Goal: Information Seeking & Learning: Understand process/instructions

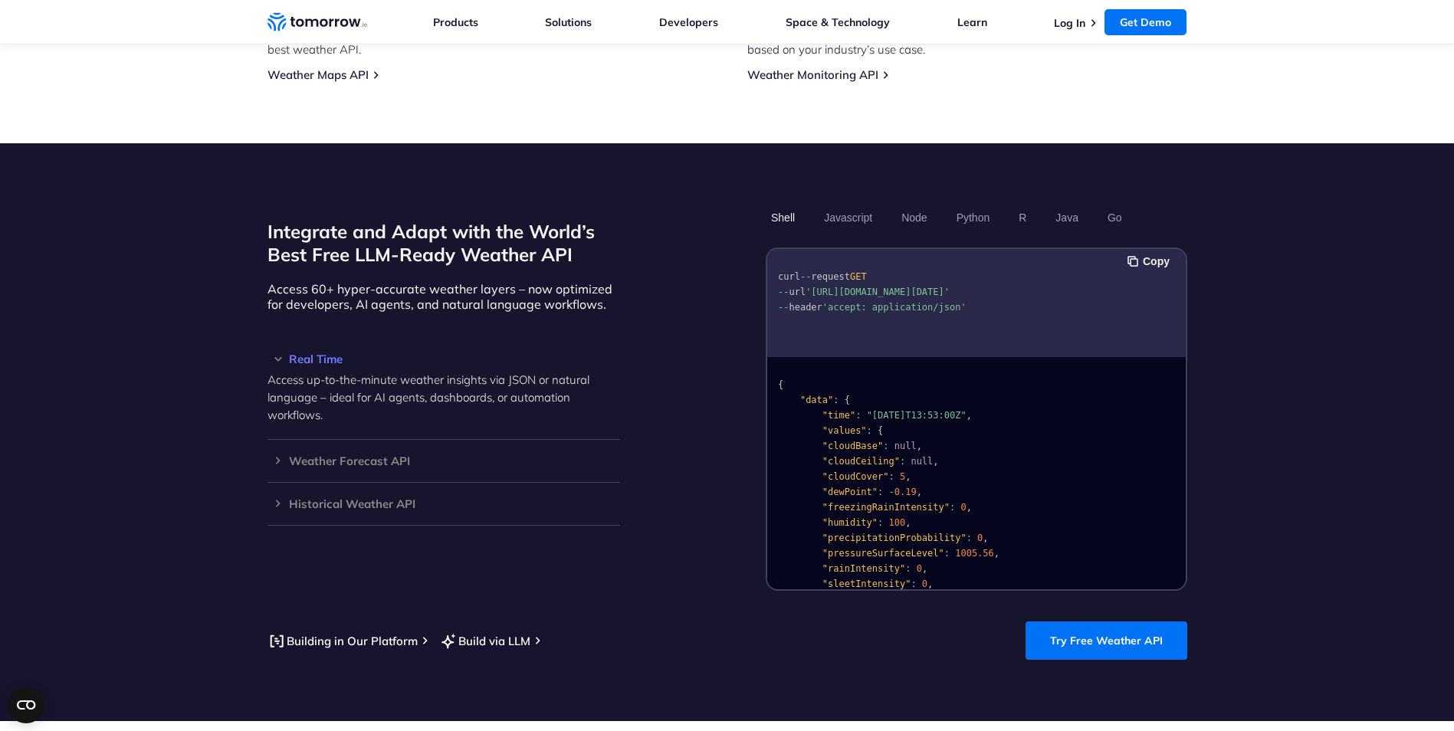
scroll to position [1227, 0]
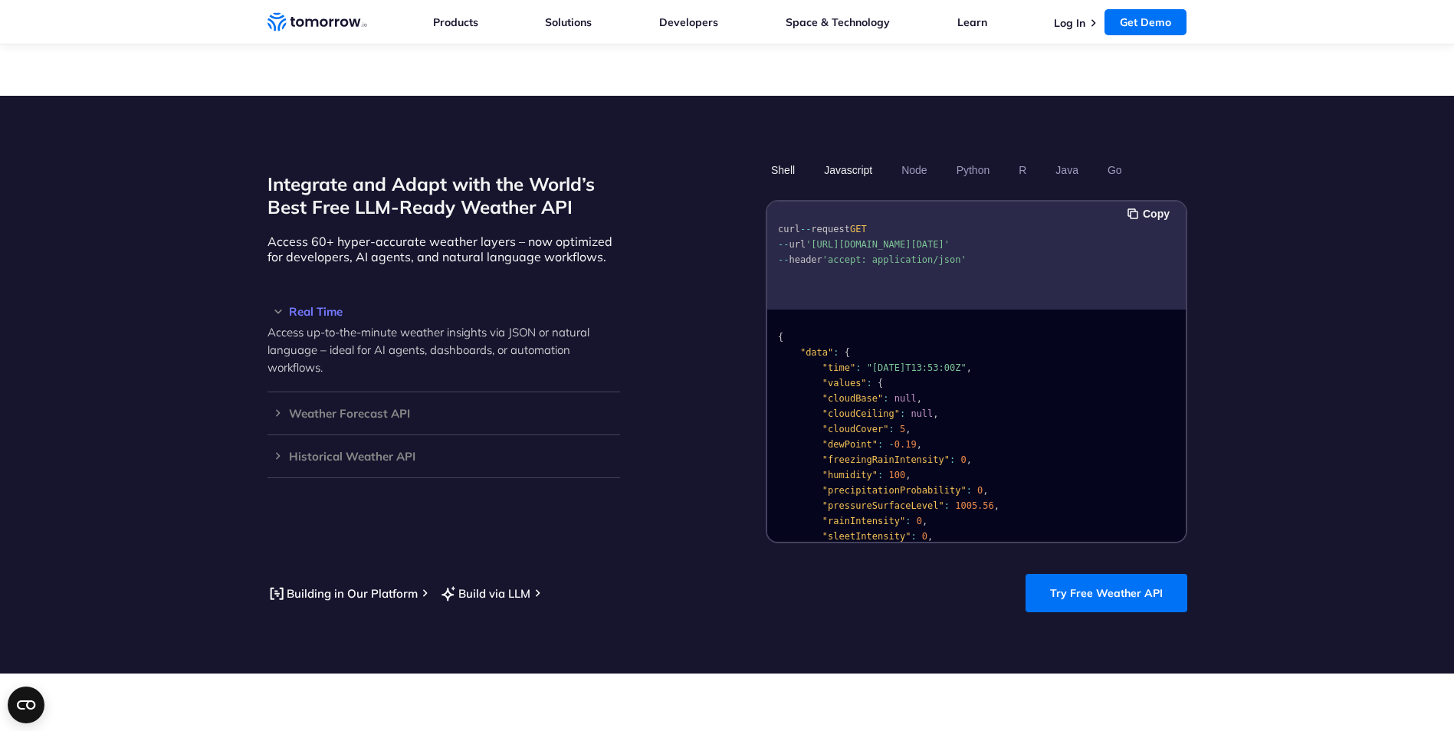
click at [846, 157] on button "Javascript" at bounding box center [848, 170] width 59 height 26
click at [923, 157] on button "Node" at bounding box center [914, 170] width 36 height 26
click at [972, 157] on button "Python" at bounding box center [972, 170] width 44 height 26
click at [1020, 157] on button "R" at bounding box center [1022, 170] width 18 height 26
click at [1065, 157] on button "Java" at bounding box center [1067, 170] width 34 height 26
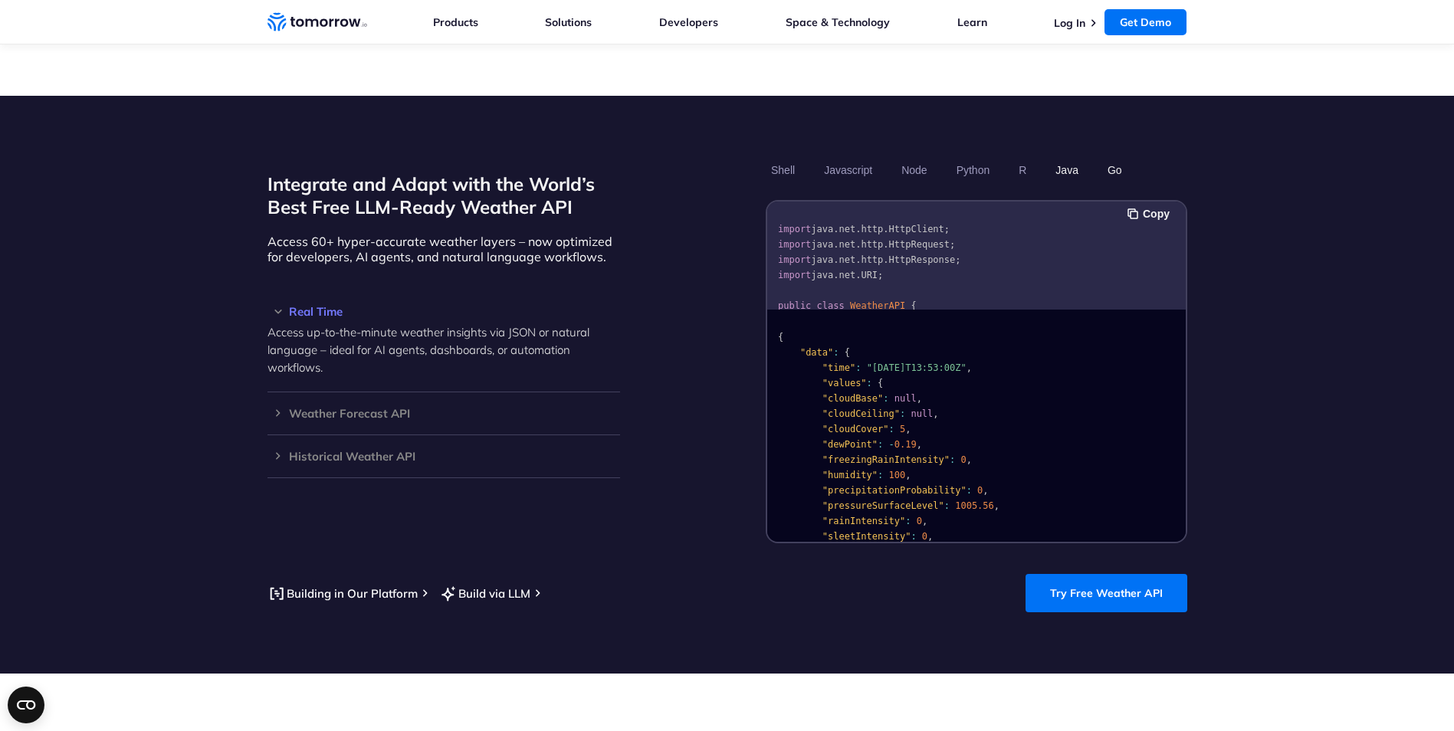
click at [1107, 157] on button "Go" at bounding box center [1113, 170] width 25 height 26
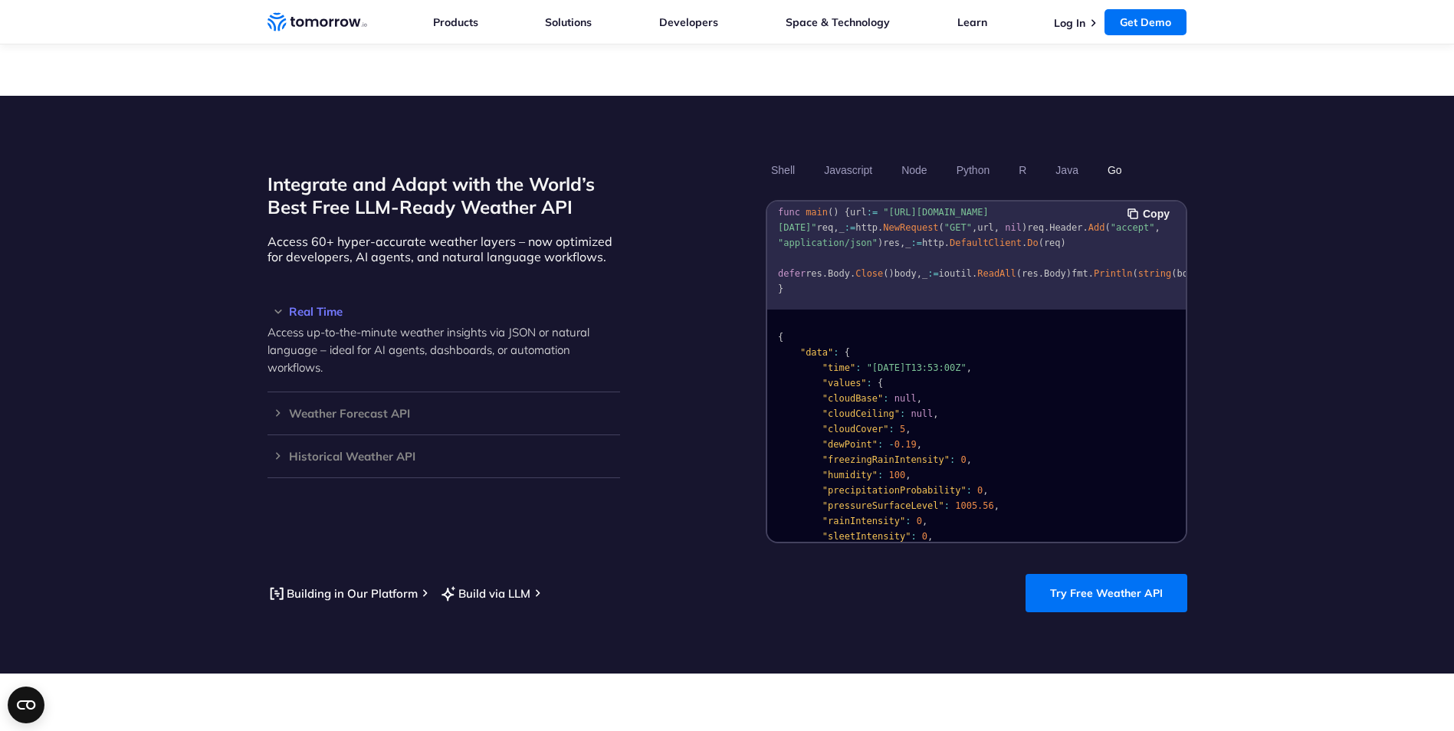
scroll to position [94, 0]
drag, startPoint x: 481, startPoint y: 577, endPoint x: 471, endPoint y: 576, distance: 9.2
click at [471, 584] on link "Build via LLM" at bounding box center [484, 593] width 91 height 19
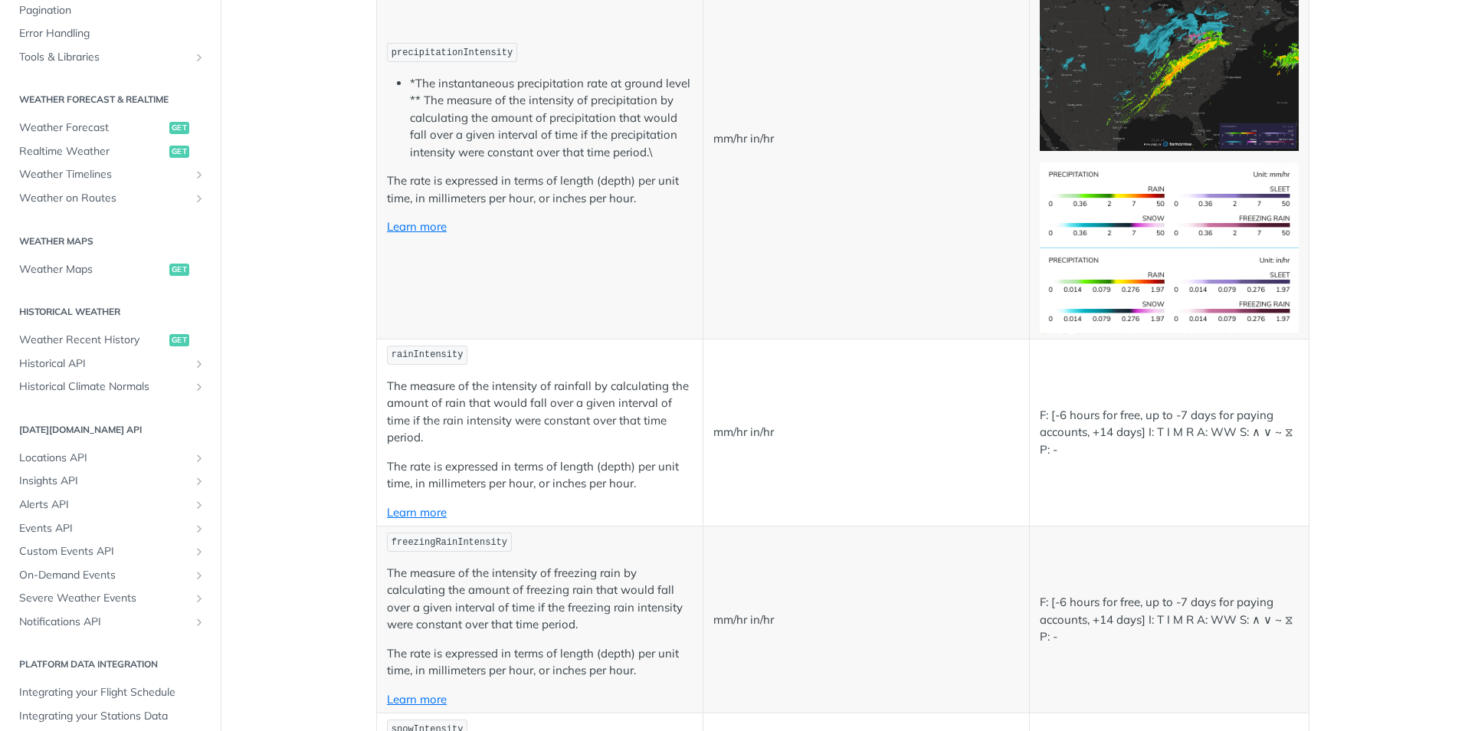
scroll to position [664, 0]
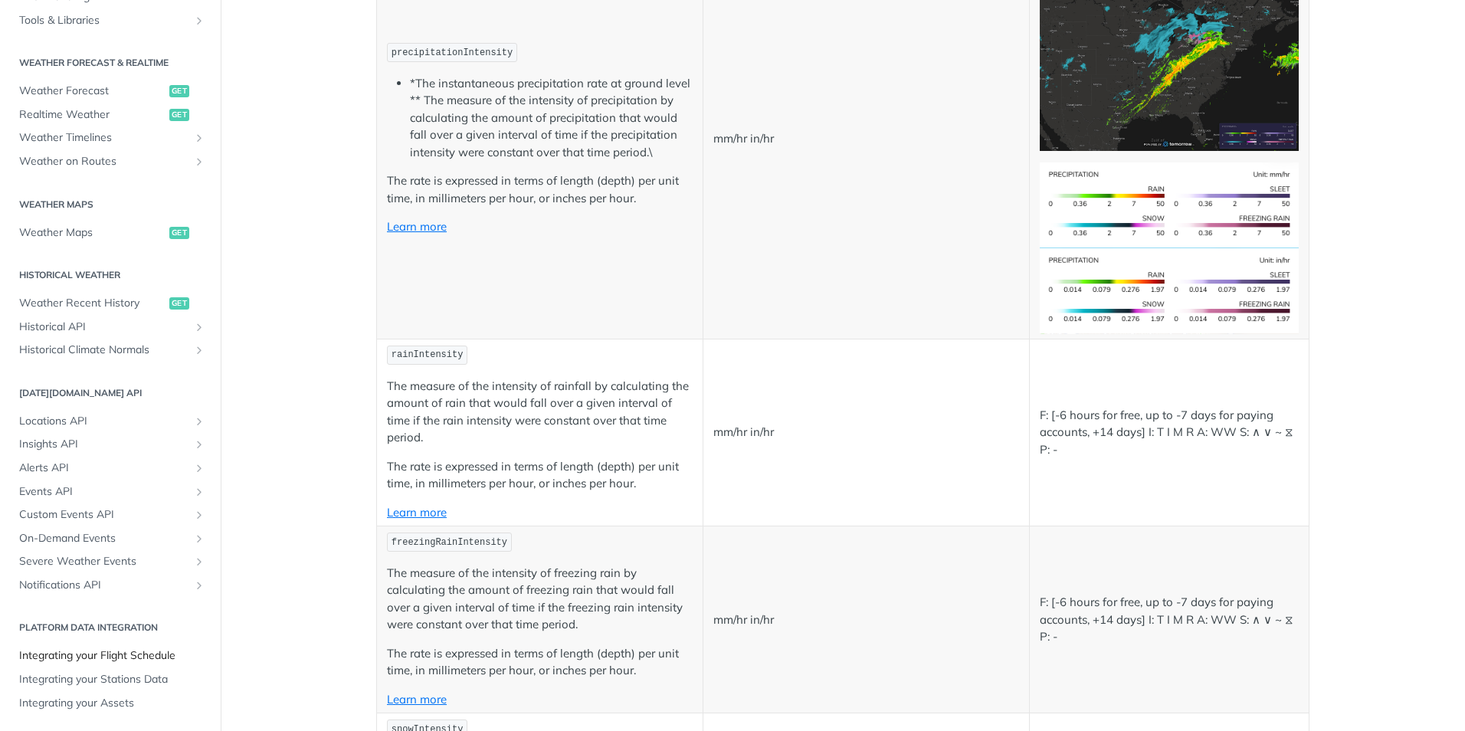
click at [51, 655] on span "Integrating your Flight Schedule" at bounding box center [112, 655] width 186 height 15
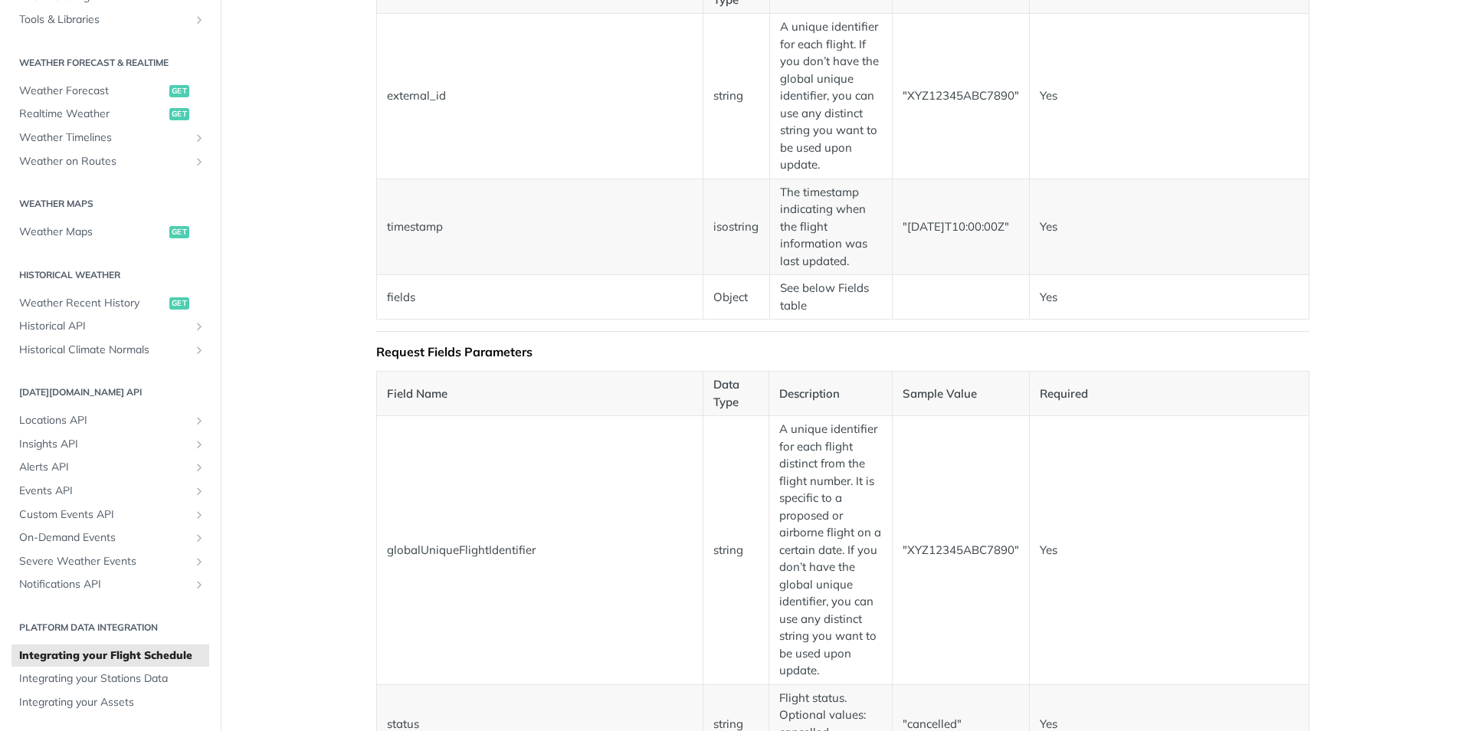
scroll to position [536, 0]
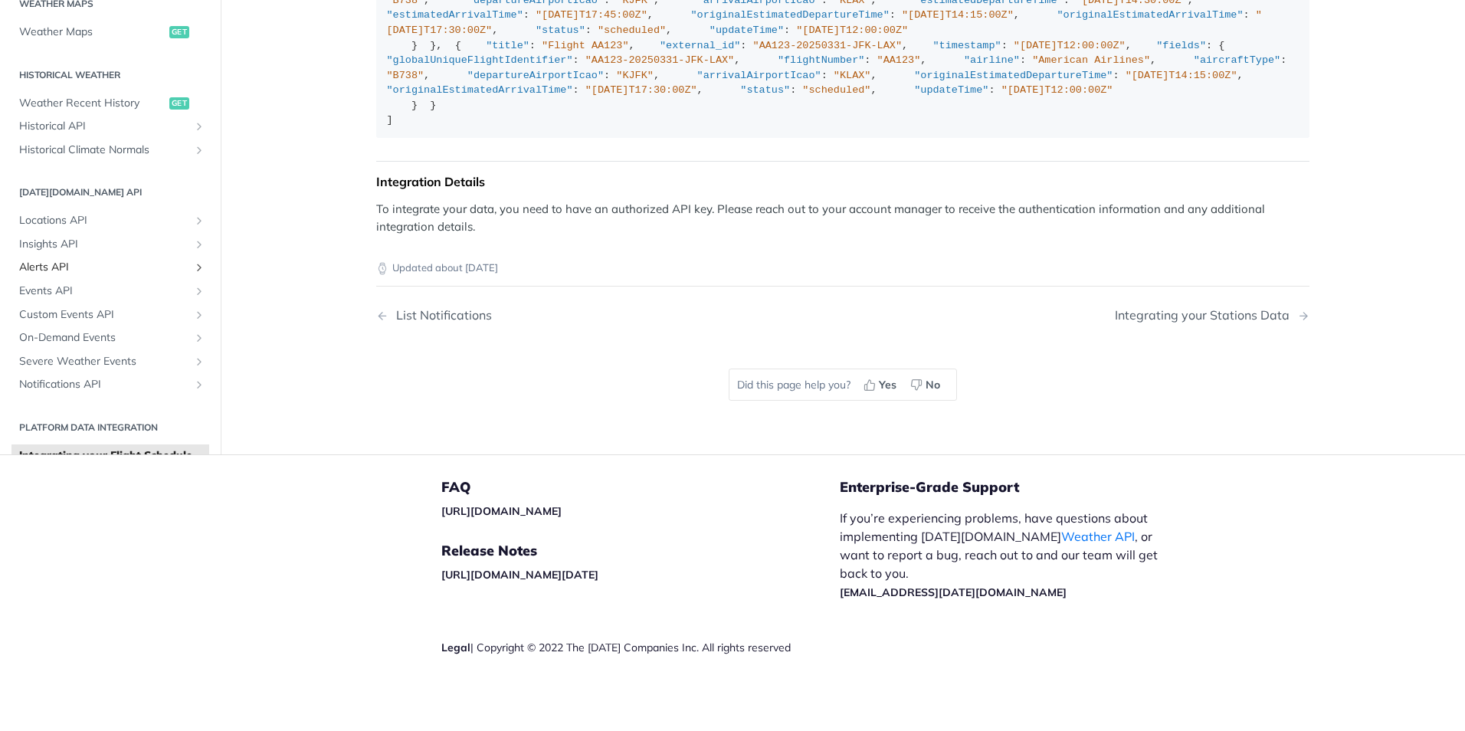
scroll to position [134, 0]
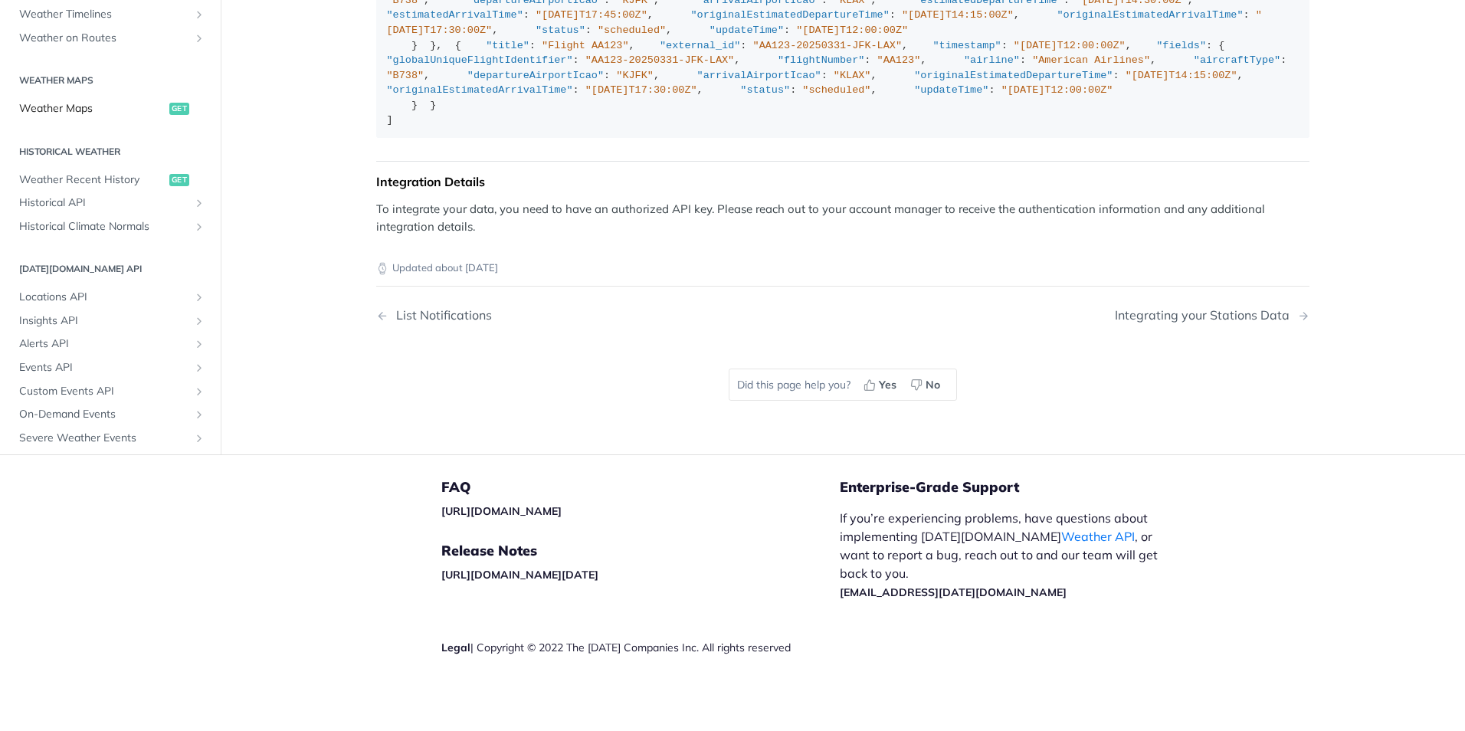
click at [56, 116] on span "Weather Maps" at bounding box center [92, 108] width 146 height 15
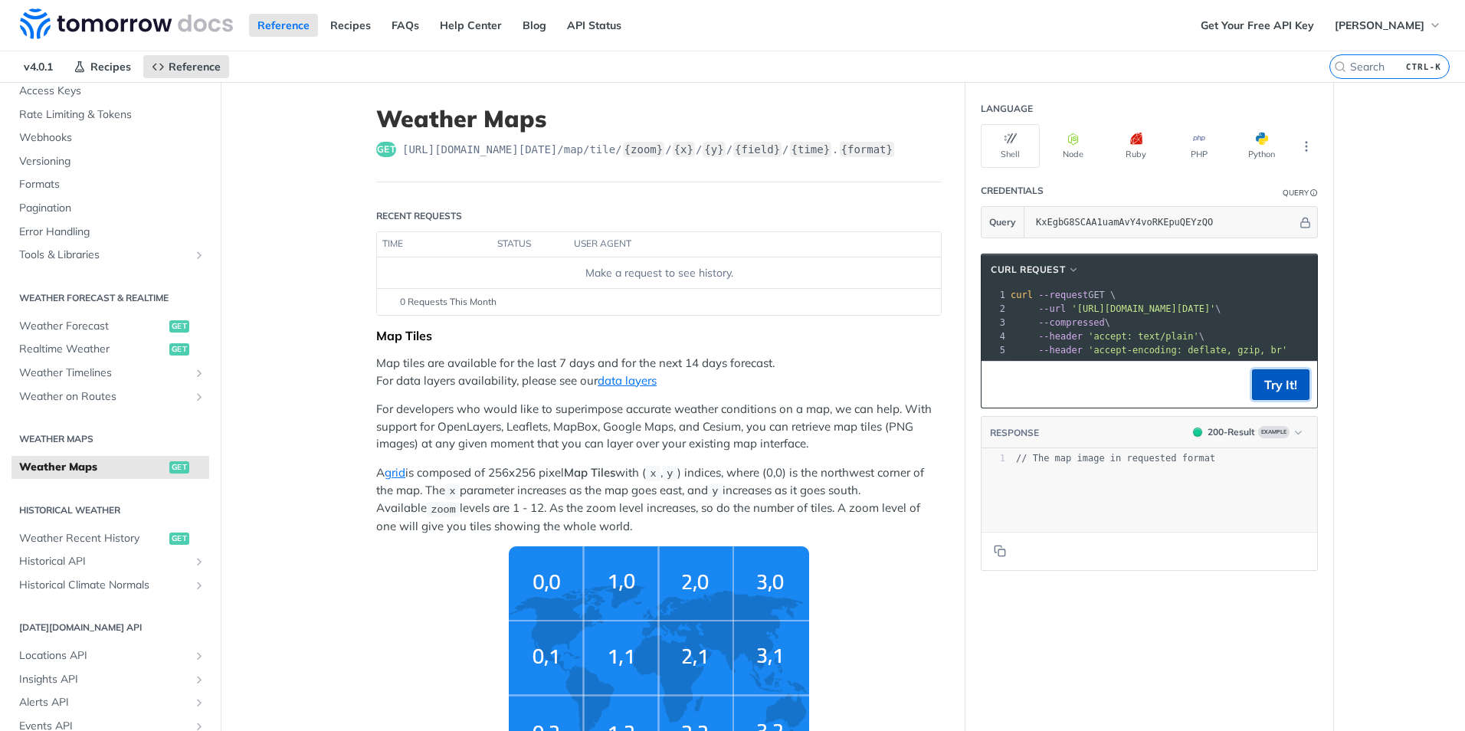
click at [1271, 393] on button "Try It!" at bounding box center [1280, 384] width 57 height 31
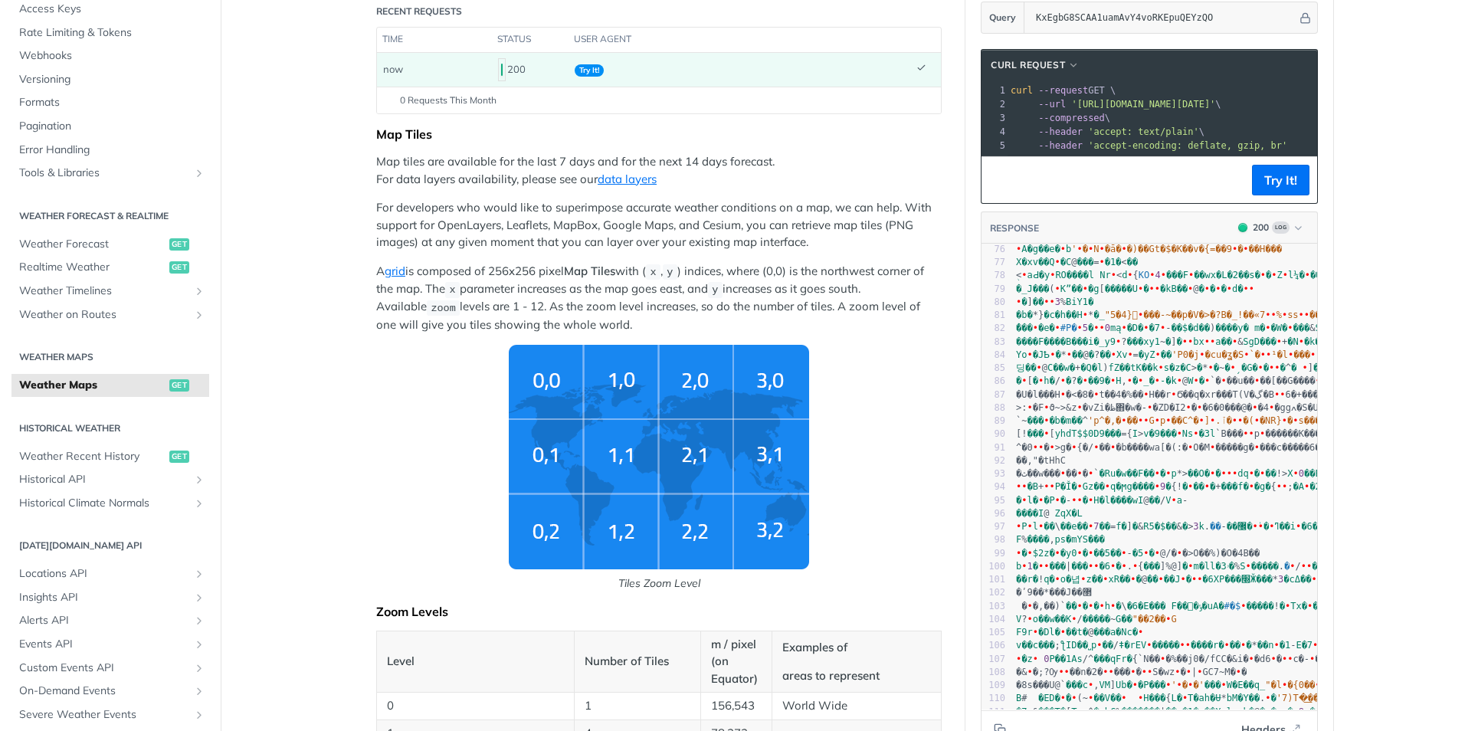
scroll to position [153, 0]
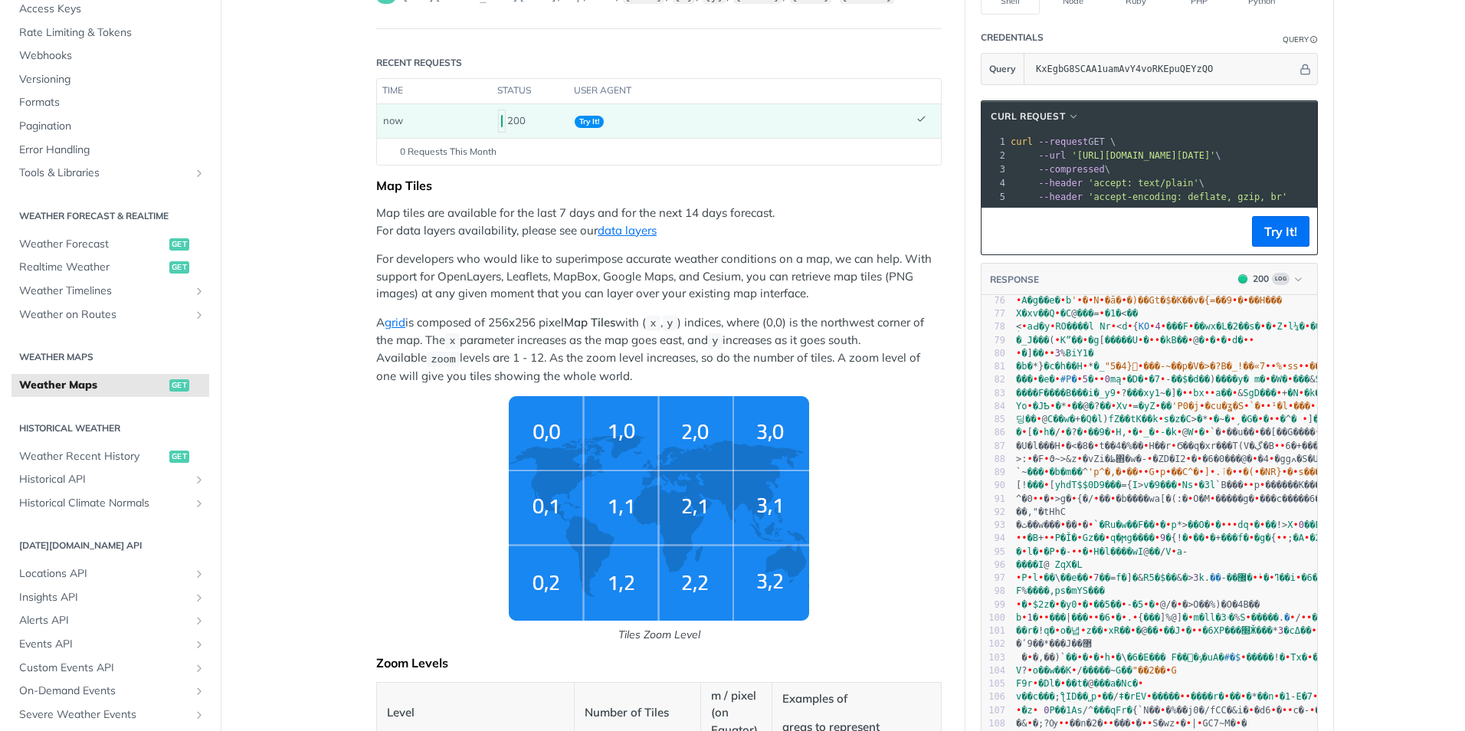
click at [540, 444] on img "Tiles Zoom Level" at bounding box center [659, 508] width 300 height 225
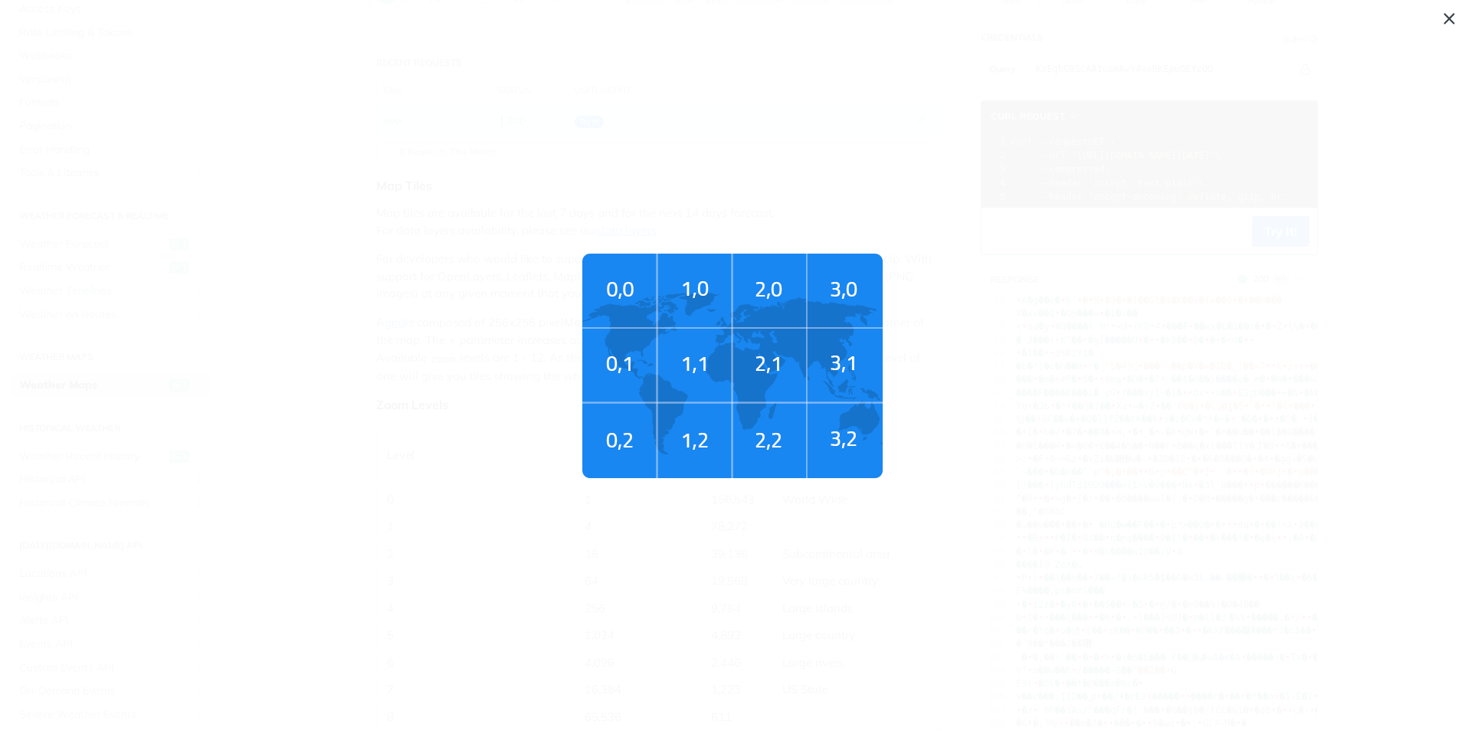
click at [700, 370] on img "Tiles Zoom Level" at bounding box center [732, 366] width 300 height 225
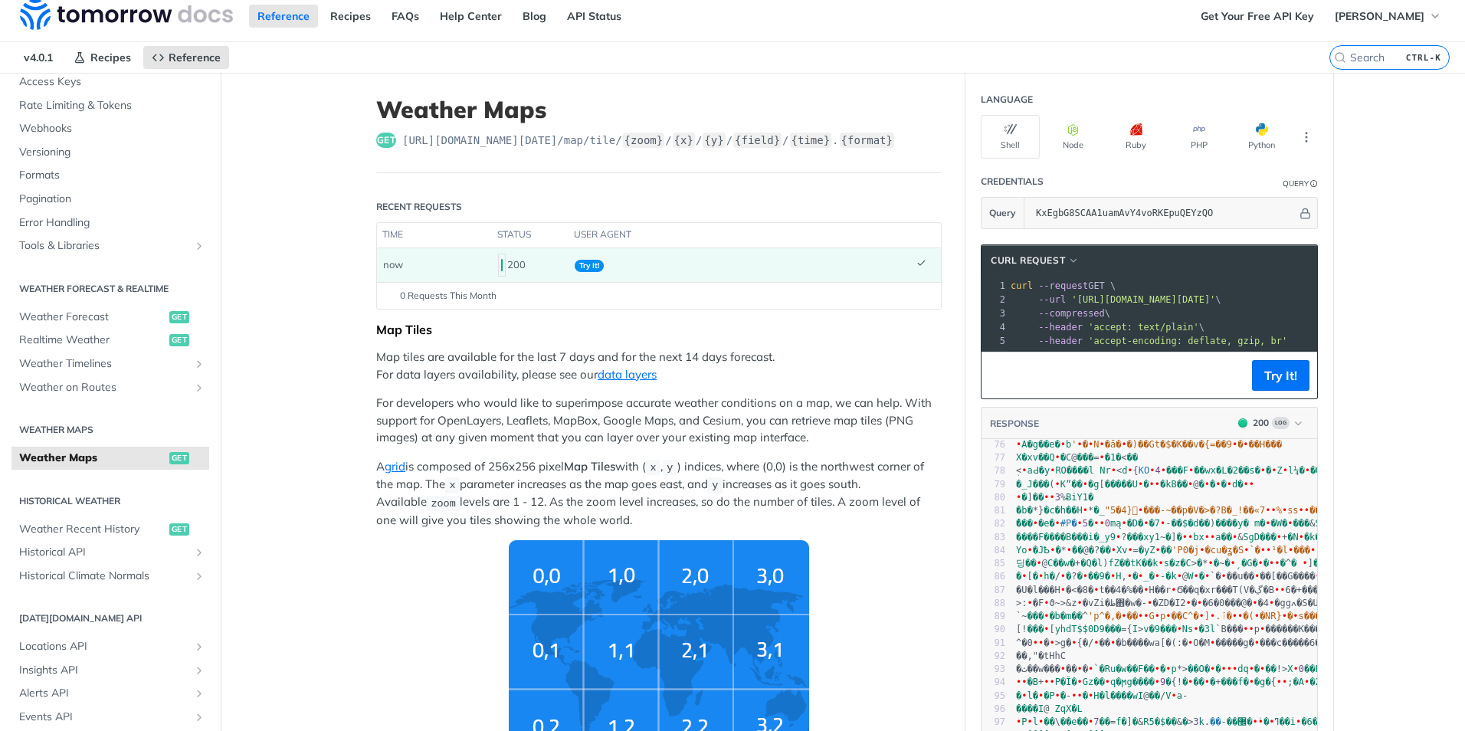
scroll to position [0, 0]
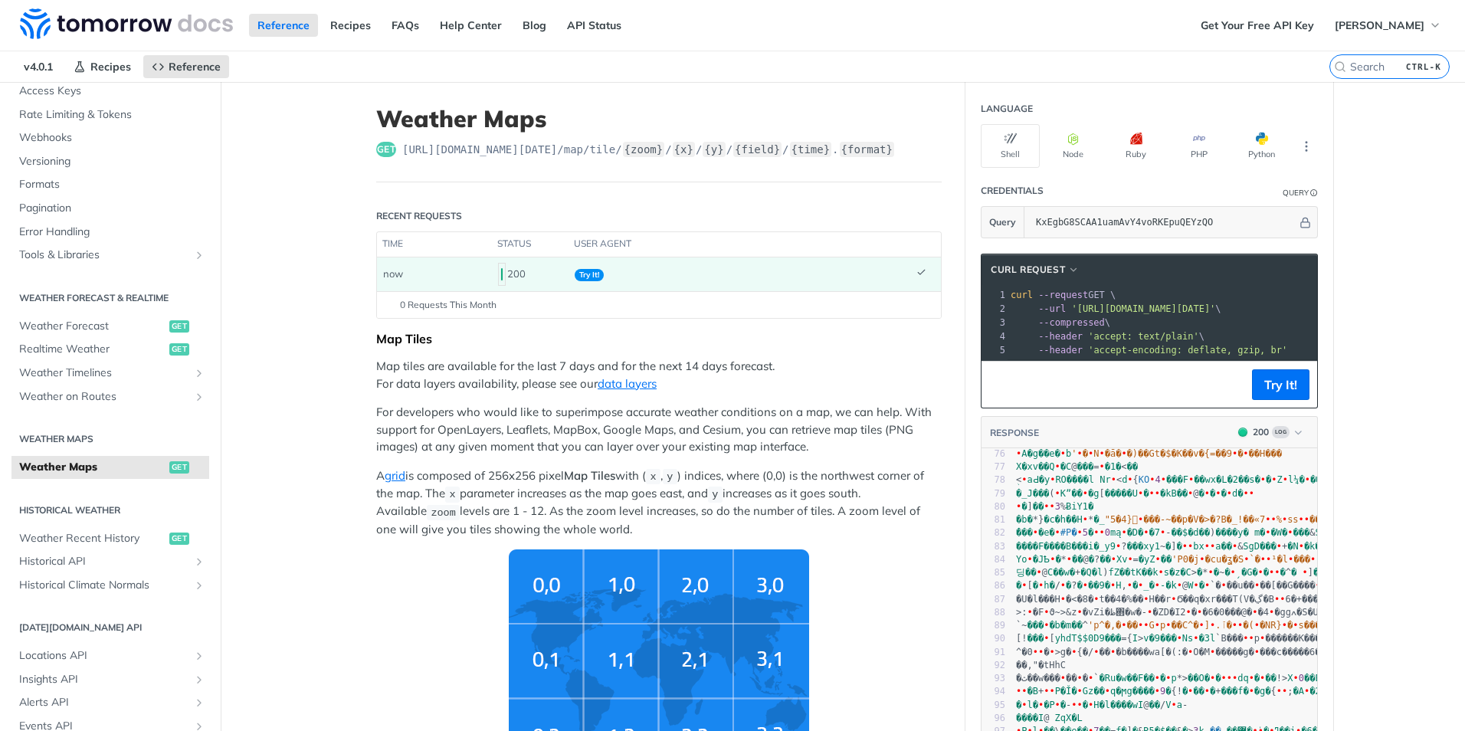
click at [583, 276] on span "Try It!" at bounding box center [589, 275] width 29 height 12
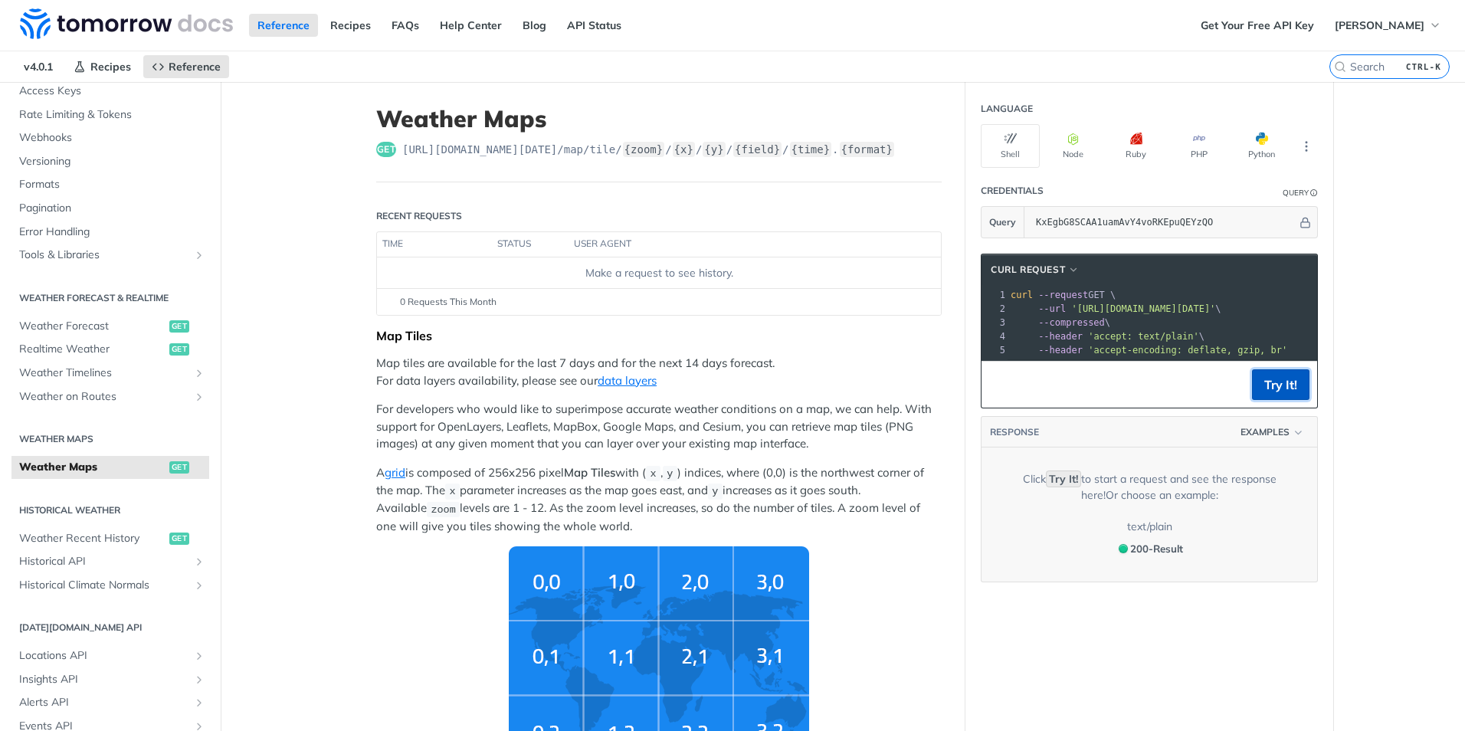
click at [1272, 392] on button "Try It!" at bounding box center [1280, 384] width 57 height 31
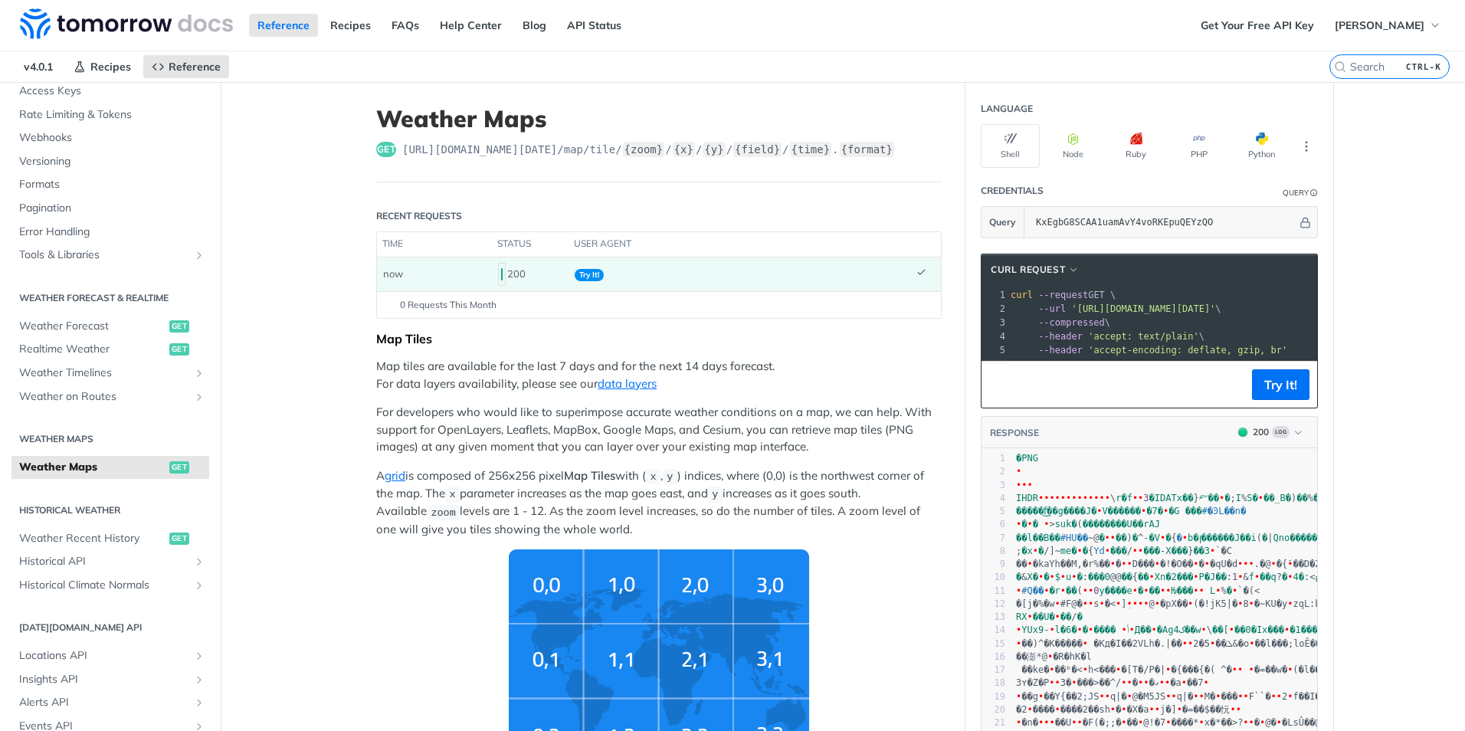
click at [581, 277] on span "Try It!" at bounding box center [589, 275] width 29 height 12
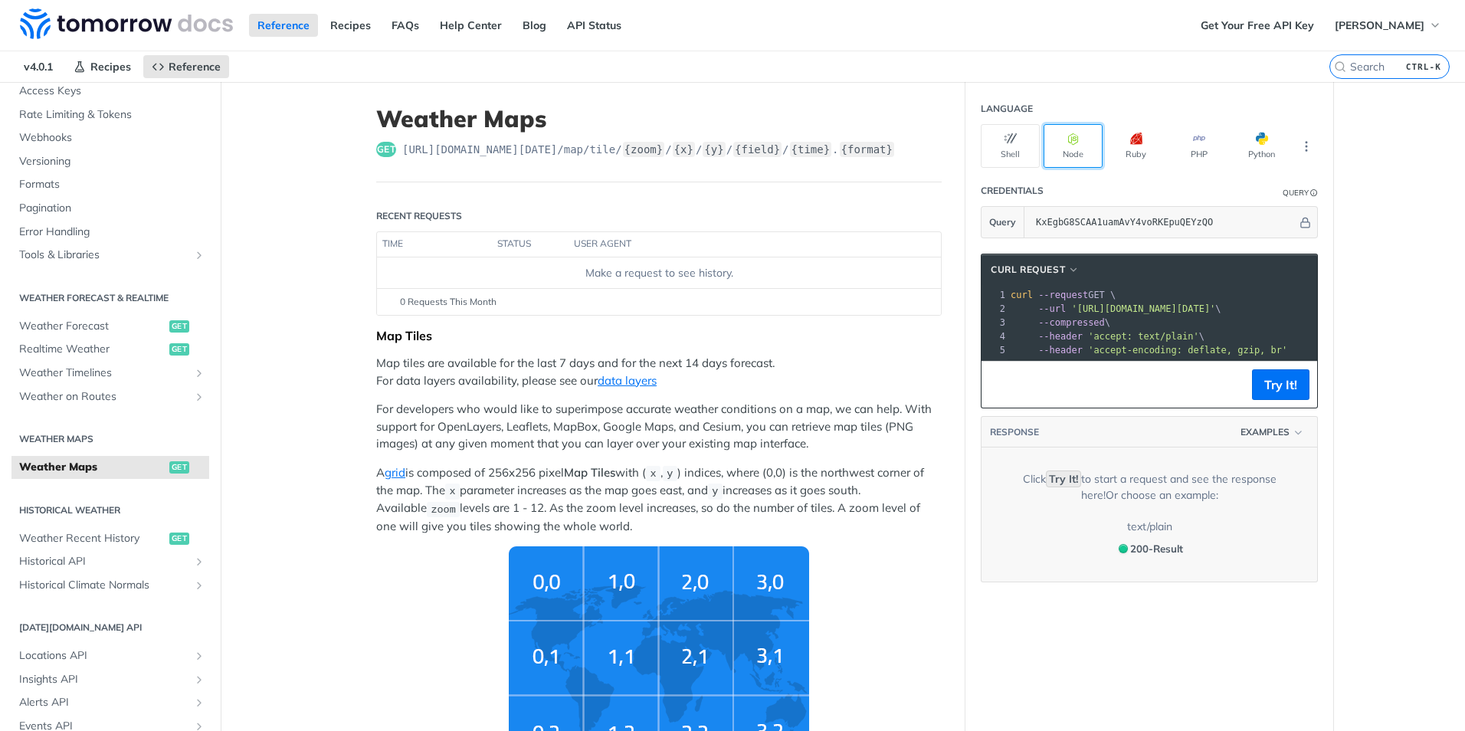
click at [1072, 148] on button "Node" at bounding box center [1073, 146] width 59 height 44
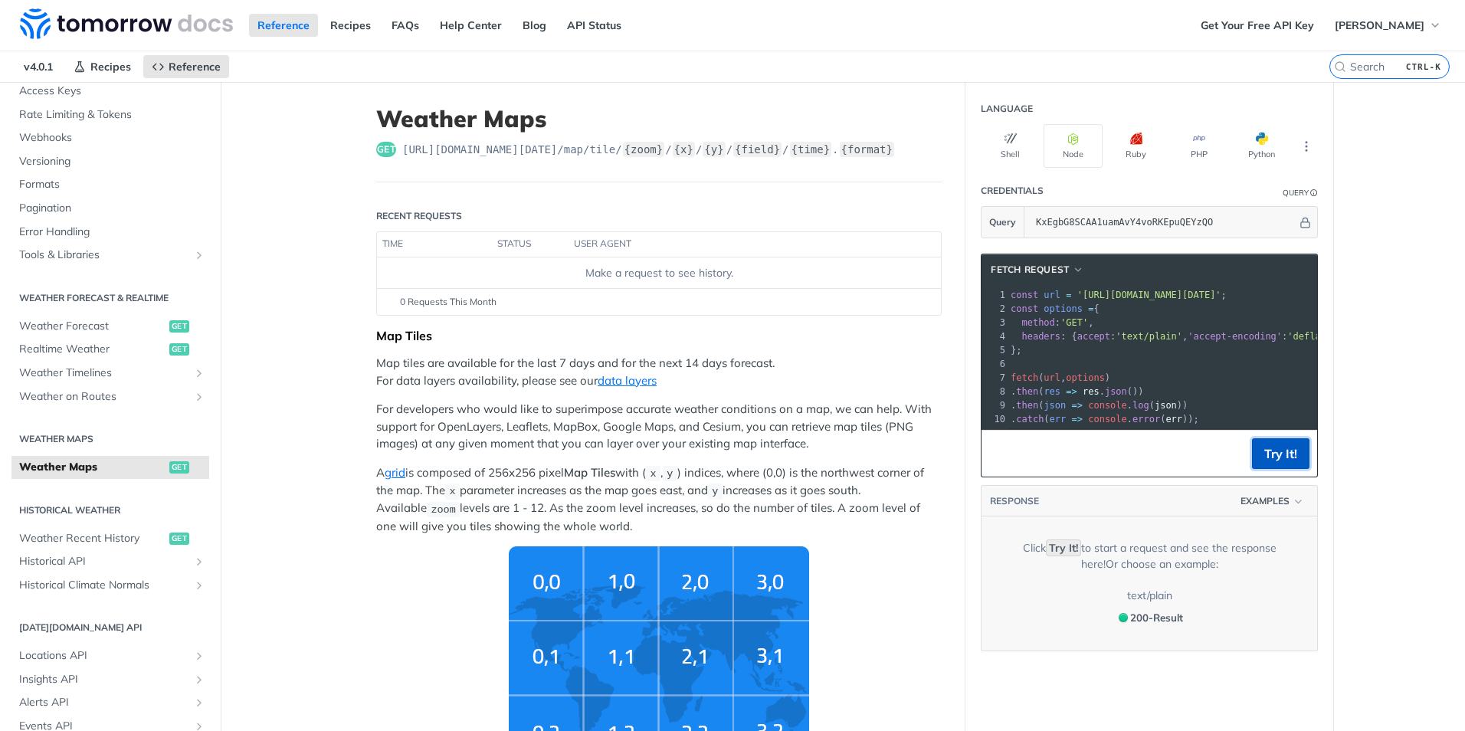
click at [1272, 469] on button "Try It!" at bounding box center [1280, 453] width 57 height 31
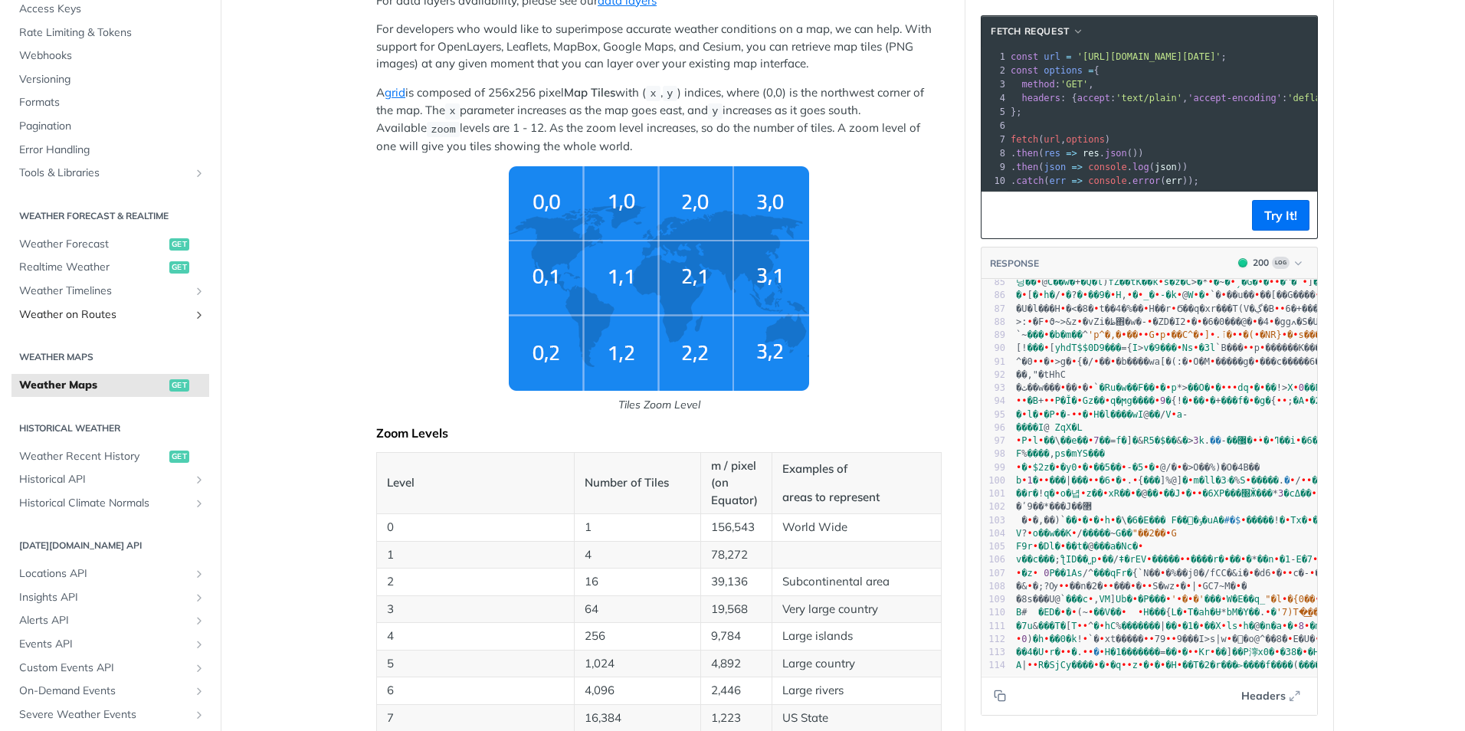
click at [83, 312] on span "Weather on Routes" at bounding box center [104, 314] width 170 height 15
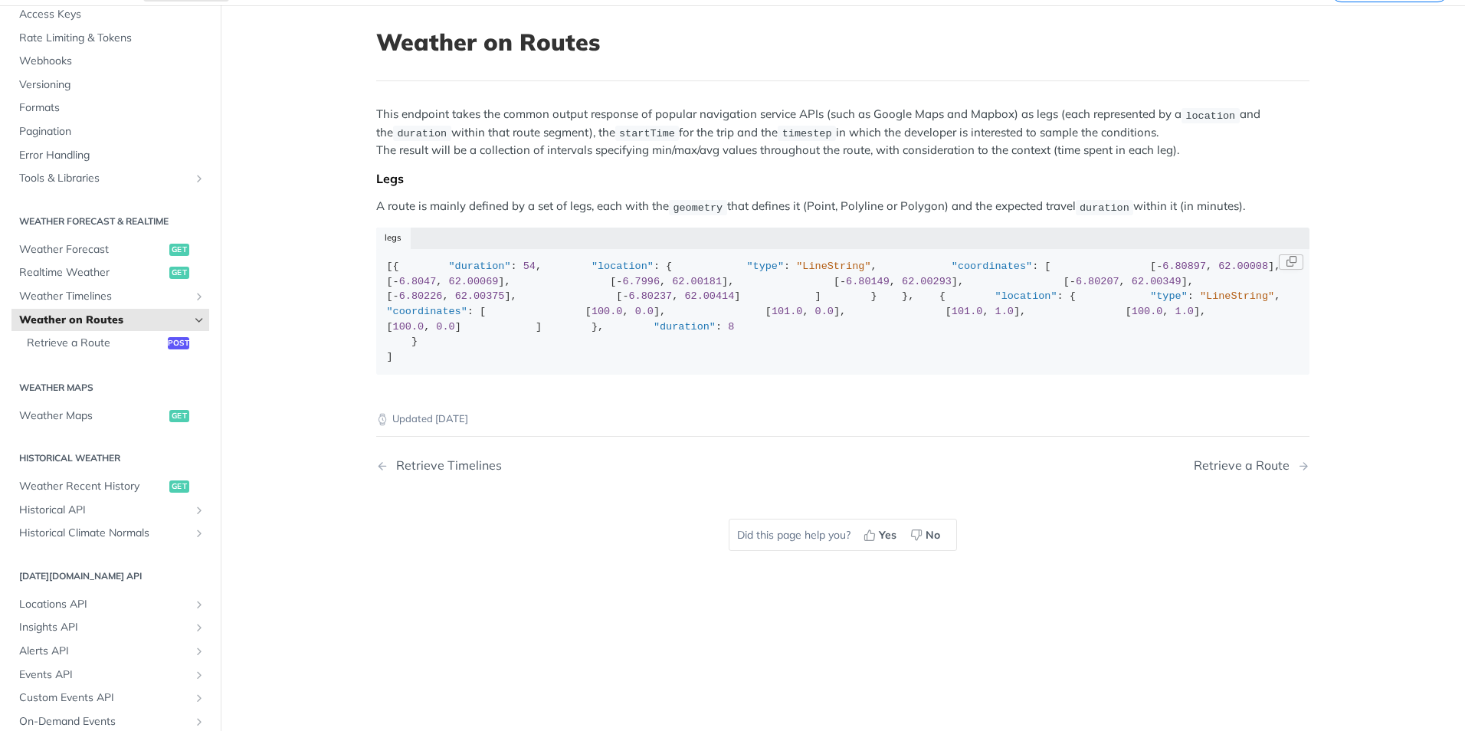
click at [511, 288] on div "[{ "duration" : 54 , "location" : { "type" : "LineString" , "coordinates" : [ […" at bounding box center [843, 311] width 913 height 105
click at [506, 296] on div "[{ "duration" : 54 , "location" : { "type" : "LineString" , "coordinates" : [ […" at bounding box center [843, 311] width 913 height 105
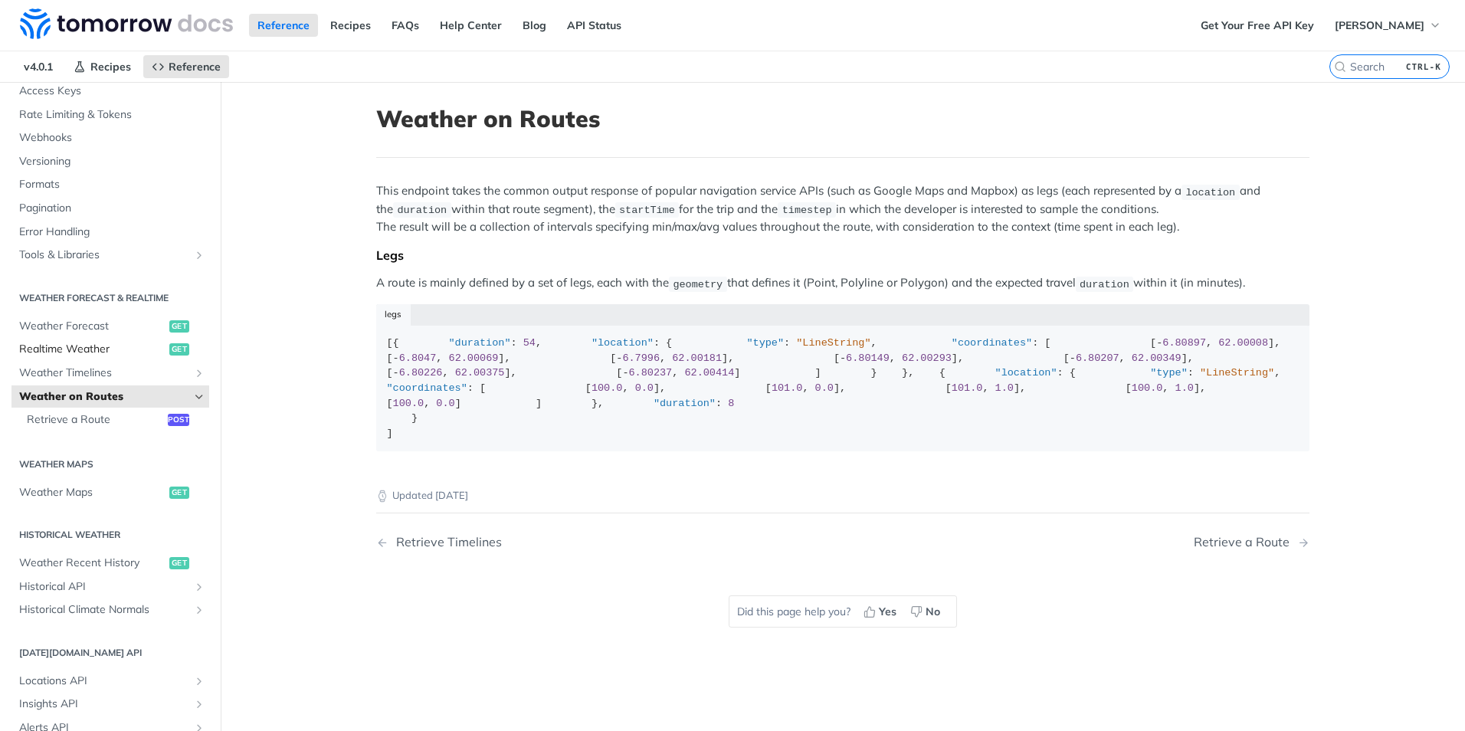
click at [71, 348] on span "Realtime Weather" at bounding box center [92, 349] width 146 height 15
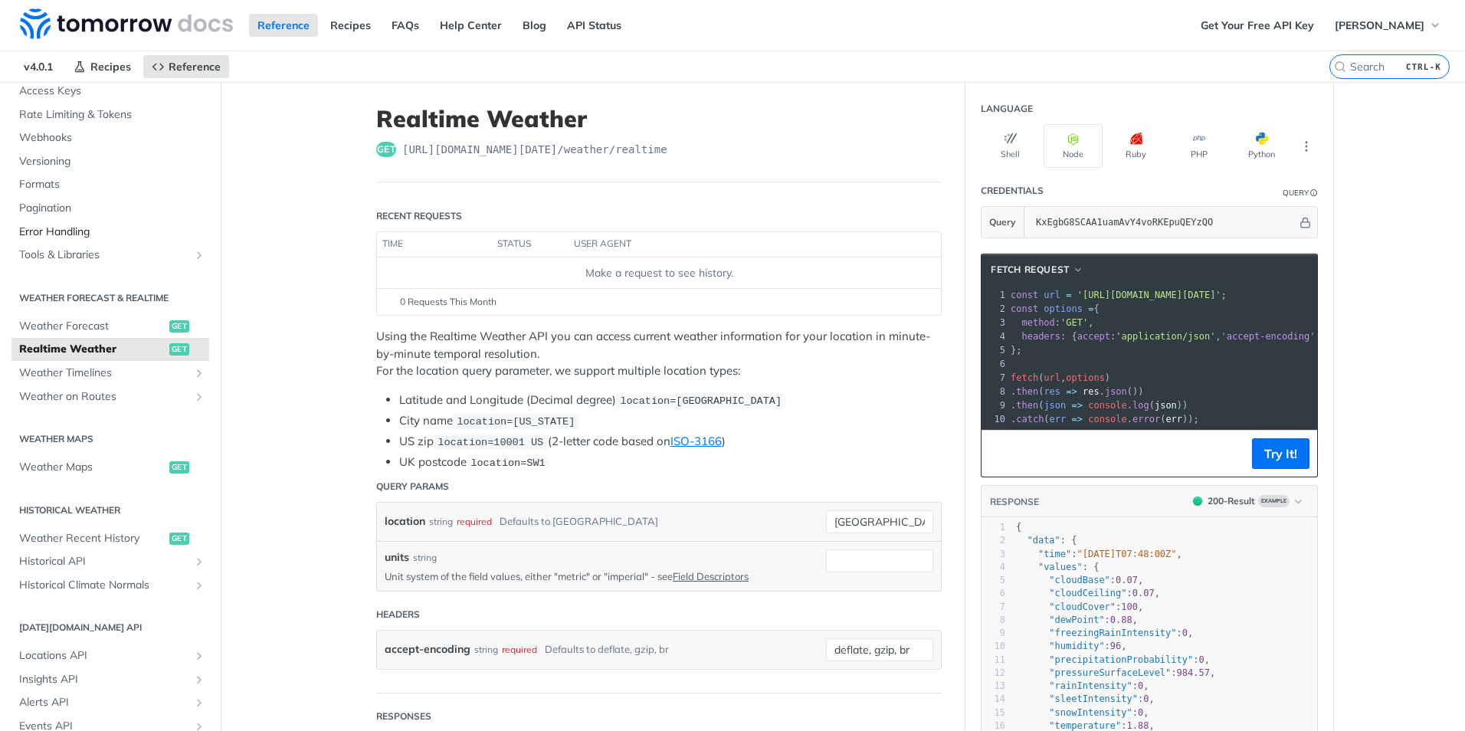
click at [67, 236] on span "Error Handling" at bounding box center [112, 232] width 186 height 15
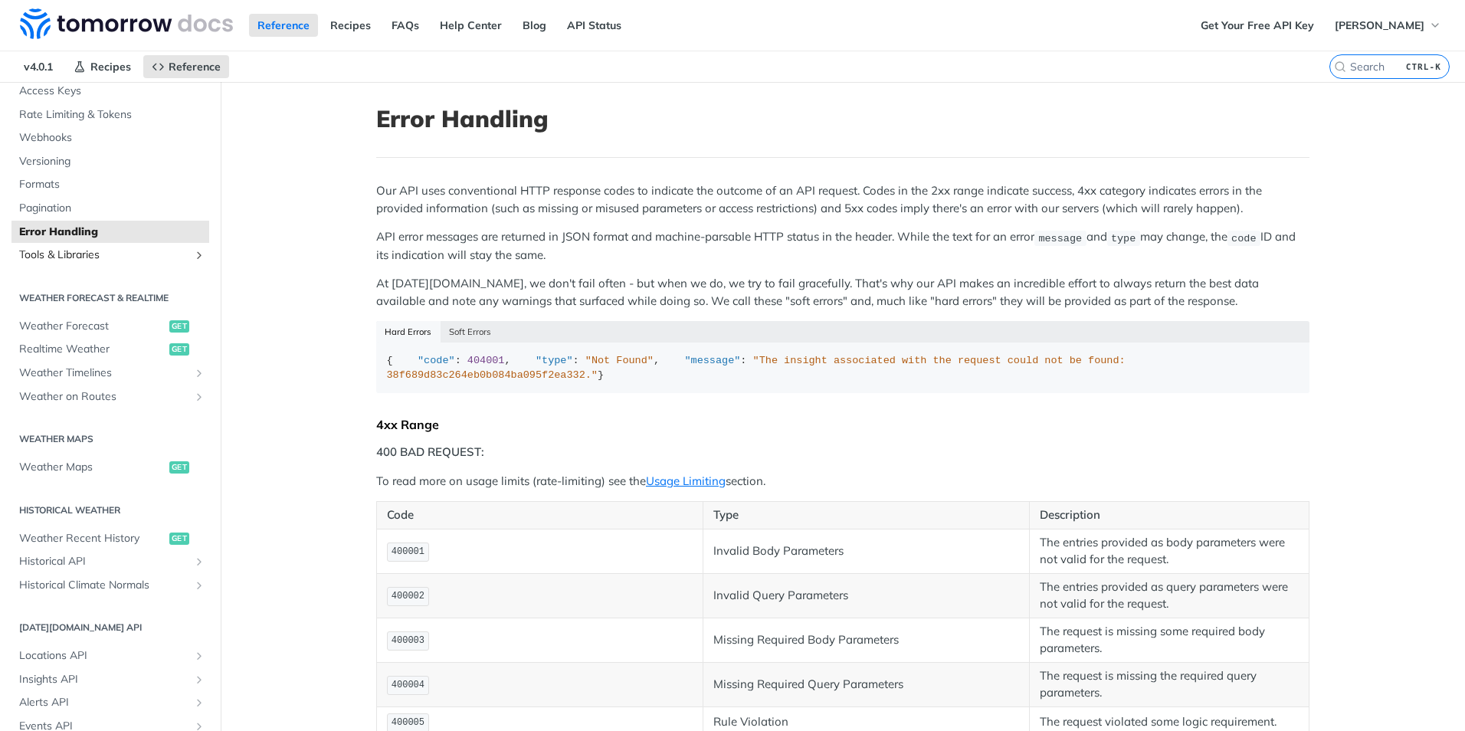
click at [71, 257] on span "Tools & Libraries" at bounding box center [104, 255] width 170 height 15
